Goal: Connect with others: Connect with others

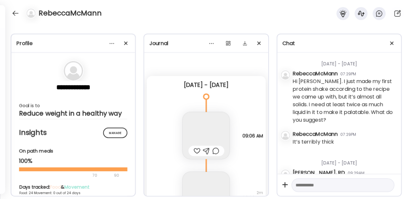
scroll to position [917, 0]
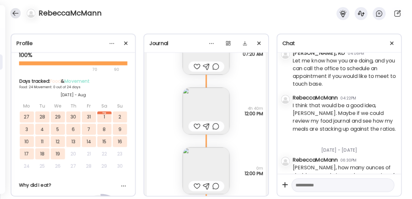
click at [14, 13] on div at bounding box center [15, 13] width 10 height 10
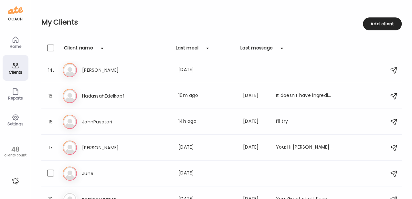
scroll to position [319, 0]
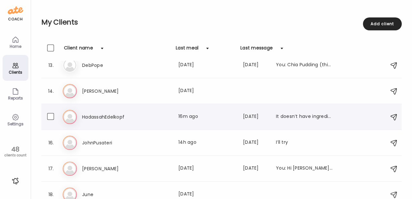
click at [138, 113] on h3 "HadassahEdelkopf" at bounding box center [110, 117] width 57 height 8
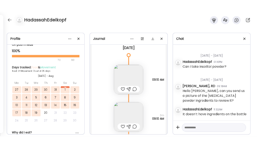
scroll to position [18321, 0]
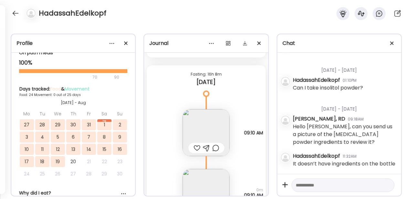
click at [200, 126] on img at bounding box center [206, 132] width 47 height 47
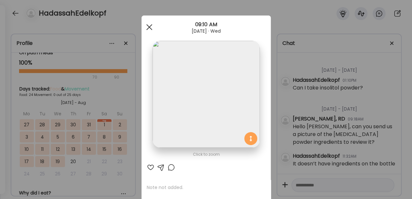
click at [147, 28] on div at bounding box center [149, 27] width 13 height 13
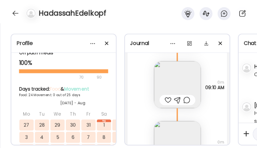
scroll to position [18408, 0]
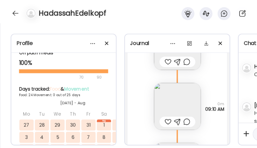
click at [165, 93] on img at bounding box center [177, 106] width 47 height 47
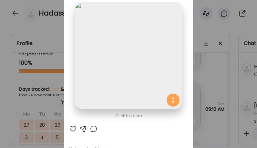
scroll to position [0, 0]
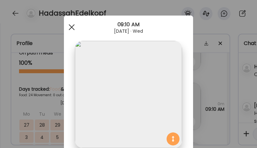
click at [69, 29] on span at bounding box center [72, 27] width 6 height 6
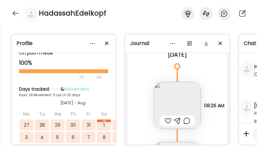
scroll to position [17782, 0]
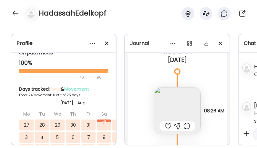
click at [164, 99] on img at bounding box center [177, 110] width 47 height 47
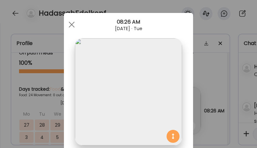
scroll to position [0, 0]
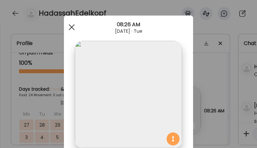
click at [70, 26] on div at bounding box center [71, 27] width 13 height 13
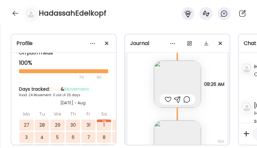
scroll to position [17869, 0]
click at [162, 81] on img at bounding box center [177, 83] width 47 height 47
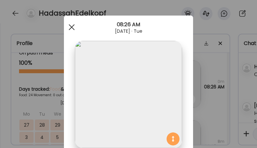
click at [70, 26] on span at bounding box center [72, 27] width 6 height 6
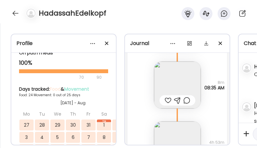
scroll to position [17933, 0]
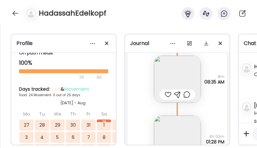
click at [174, 76] on img at bounding box center [177, 79] width 47 height 47
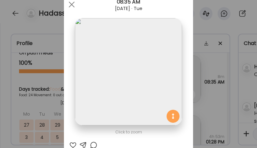
scroll to position [0, 0]
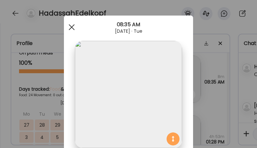
click at [69, 28] on span at bounding box center [72, 27] width 6 height 6
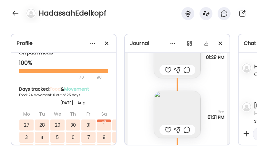
scroll to position [18020, 0]
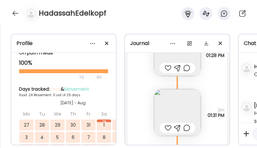
click at [177, 107] on img at bounding box center [177, 112] width 47 height 47
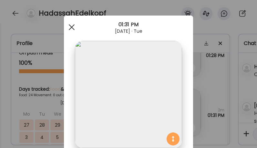
click at [71, 27] on div at bounding box center [71, 27] width 13 height 13
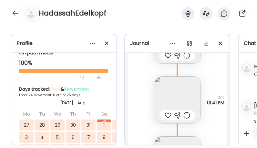
scroll to position [18127, 0]
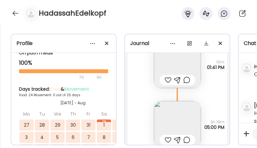
click at [161, 64] on img at bounding box center [177, 64] width 47 height 47
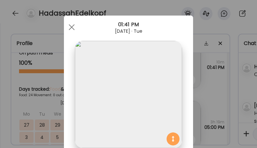
click at [96, 84] on img at bounding box center [128, 94] width 107 height 107
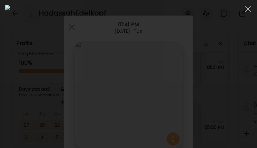
click at [96, 84] on img at bounding box center [128, 73] width 247 height 137
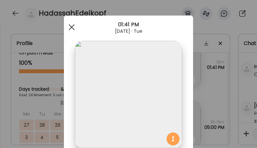
click at [70, 26] on div at bounding box center [71, 27] width 13 height 13
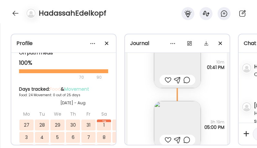
click at [64, 26] on div "**********" at bounding box center [128, 85] width 257 height 125
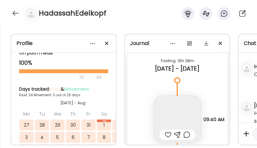
scroll to position [15282, 0]
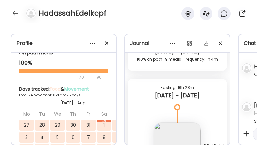
click at [173, 20] on div "HadassahEdelkopf" at bounding box center [128, 11] width 257 height 23
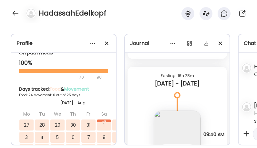
scroll to position [15303, 0]
